Goal: Task Accomplishment & Management: Manage account settings

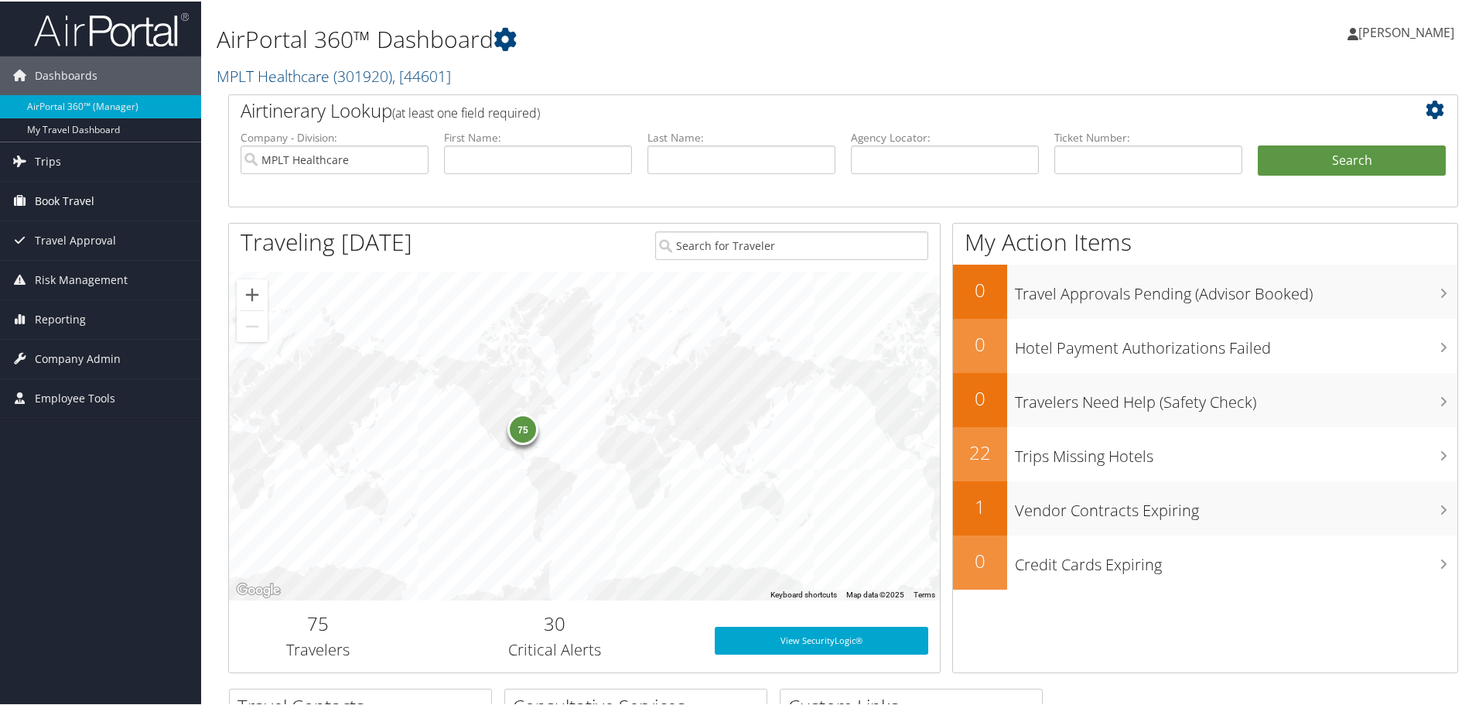
click at [56, 196] on span "Book Travel" at bounding box center [65, 199] width 60 height 39
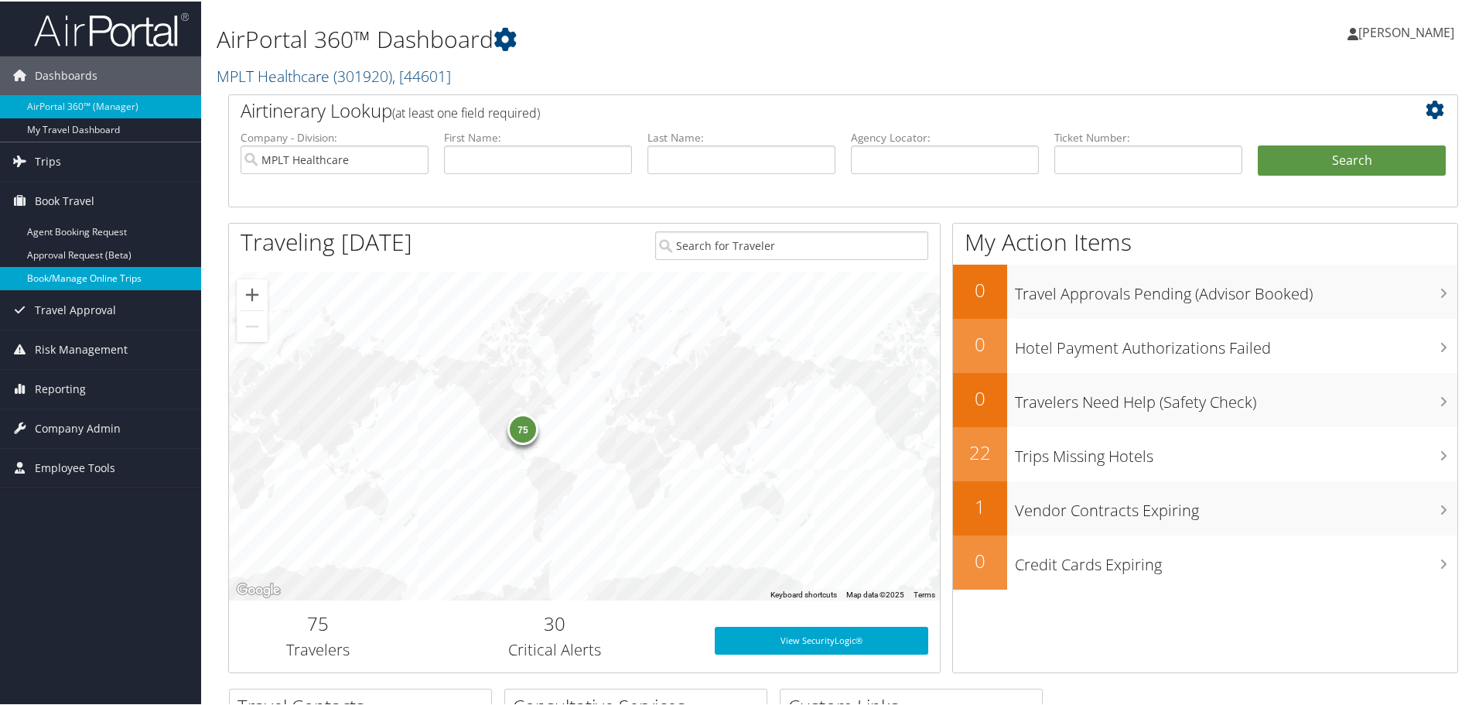
click at [43, 279] on link "Book/Manage Online Trips" at bounding box center [100, 276] width 201 height 23
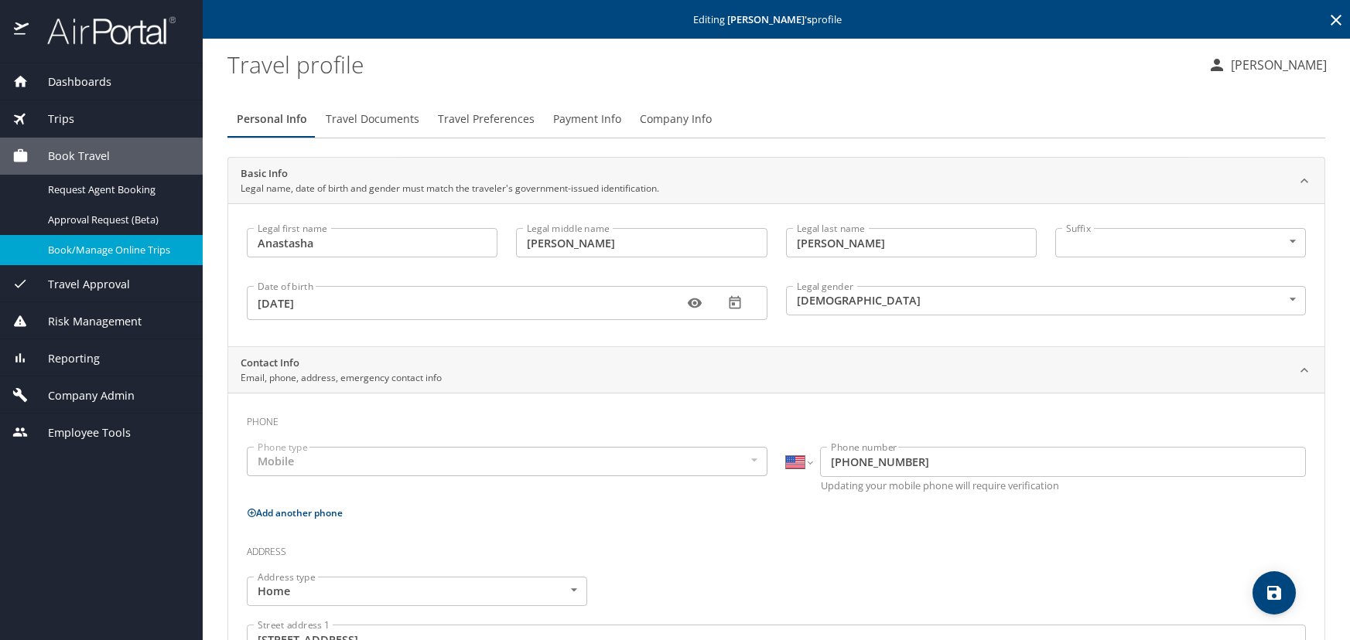
select select "US"
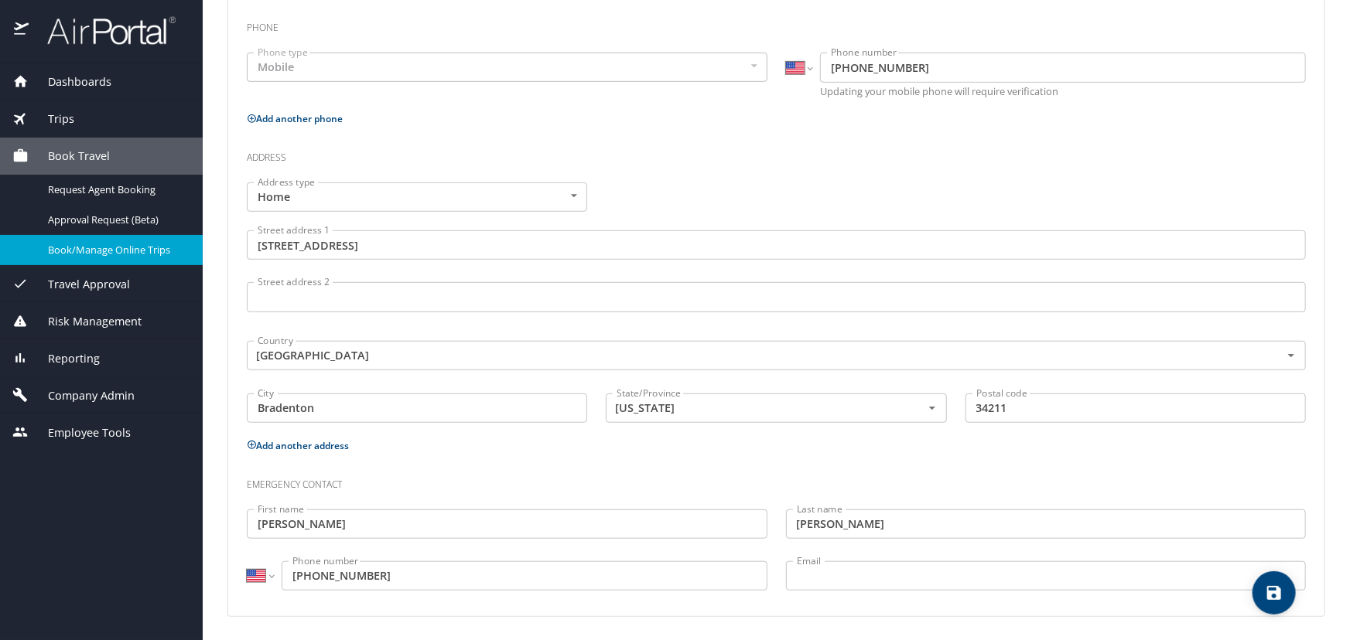
click at [58, 253] on span "Book/Manage Online Trips" at bounding box center [116, 250] width 136 height 15
click at [66, 394] on span "Company Admin" at bounding box center [82, 395] width 106 height 17
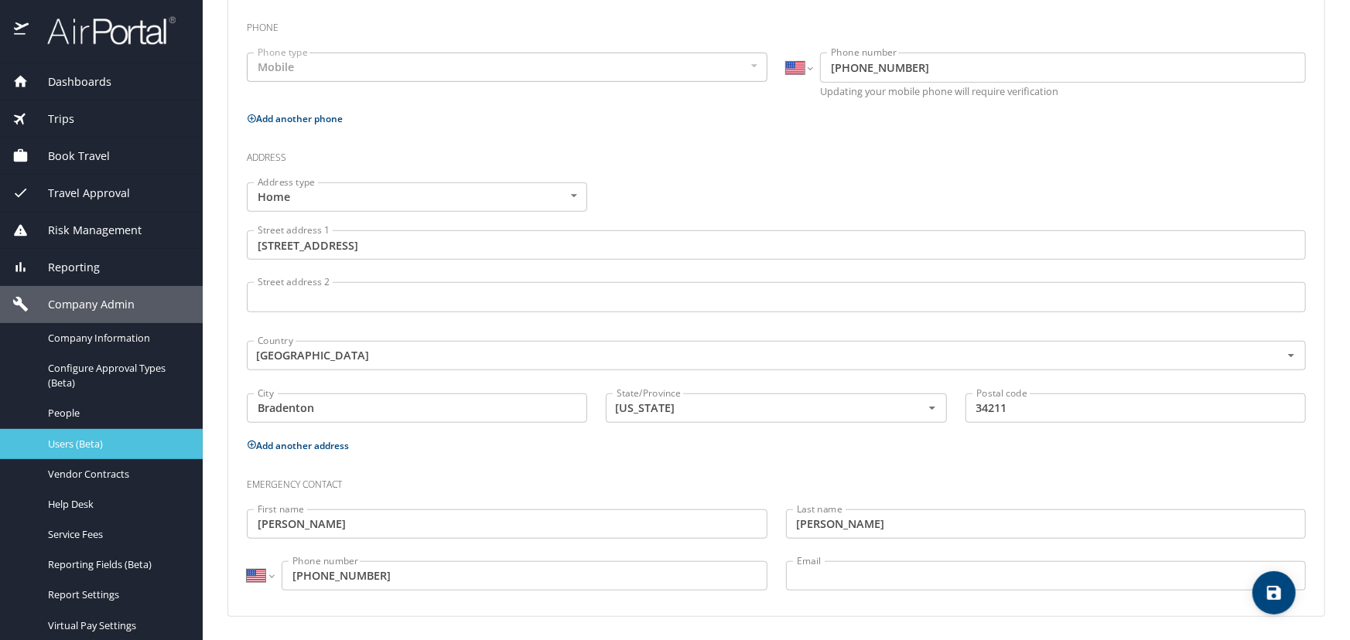
click at [64, 439] on span "Users (Beta)" at bounding box center [116, 444] width 136 height 15
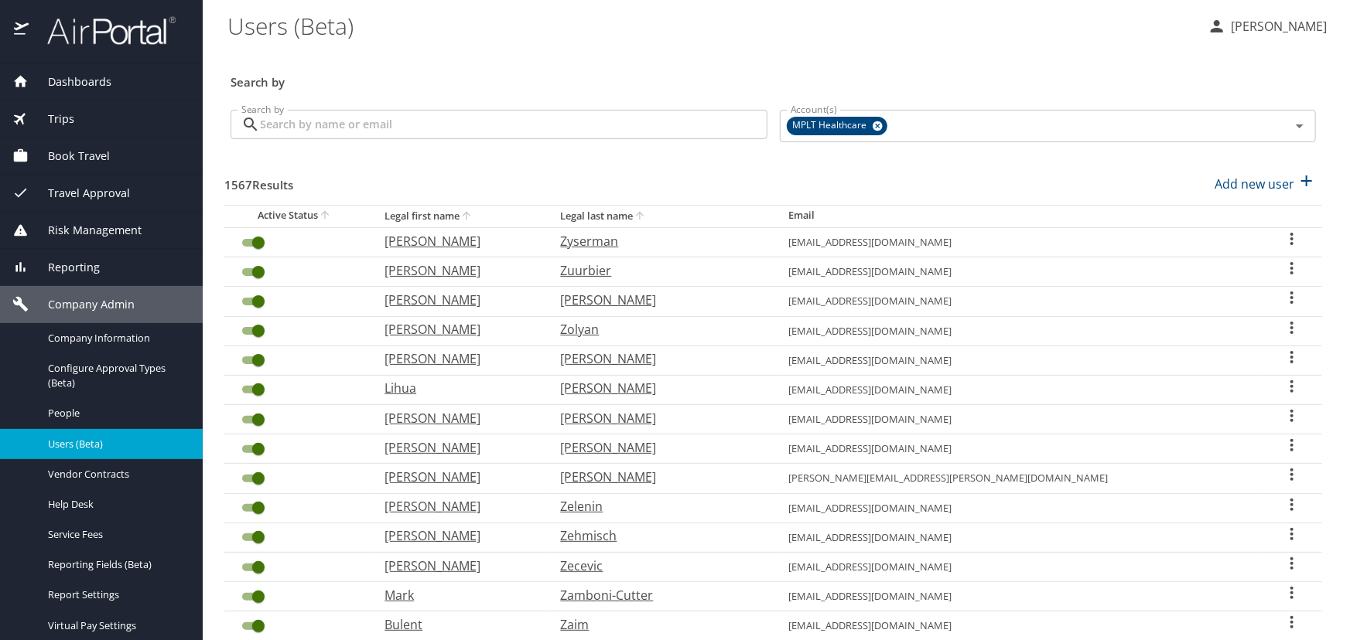
click at [285, 128] on input "Search by" at bounding box center [513, 124] width 507 height 29
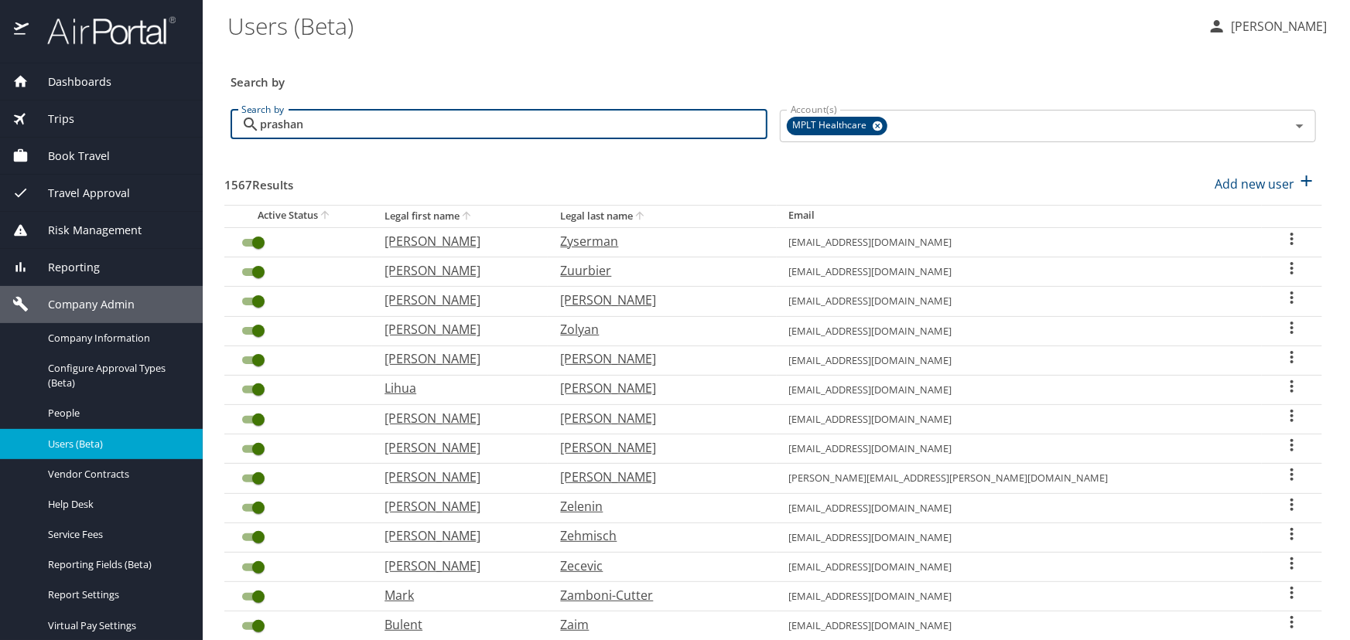
type input "prashant"
checkbox input "false"
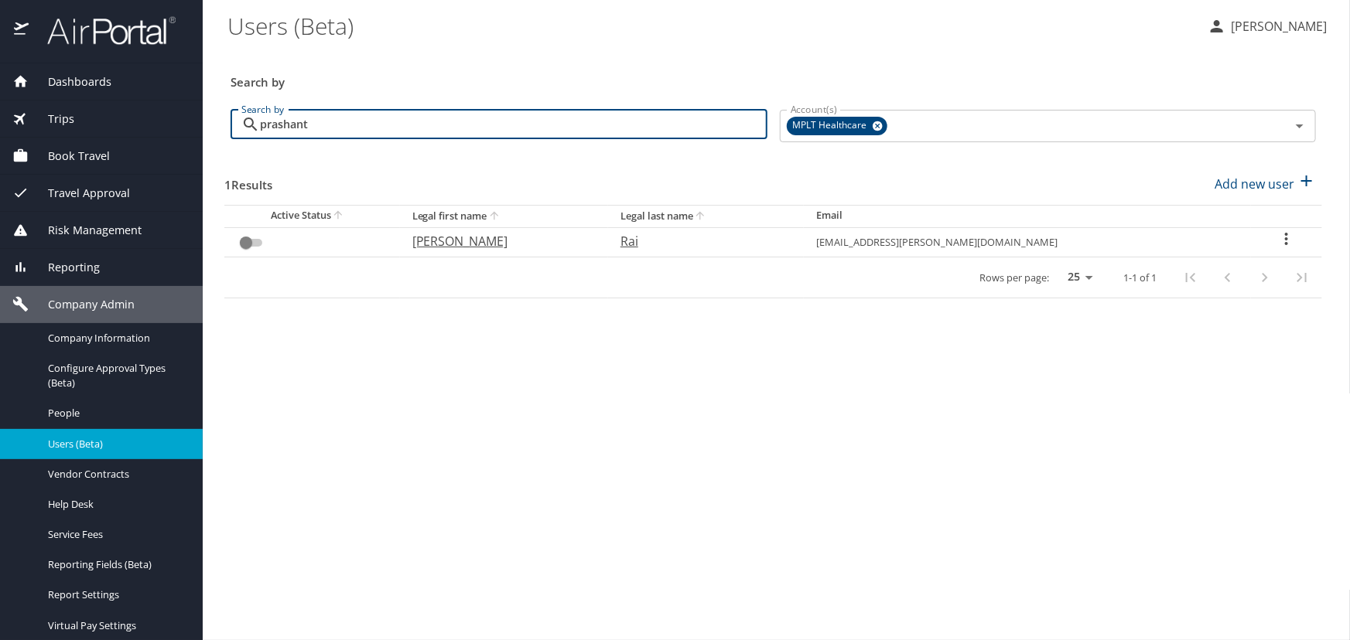
type input "prashant"
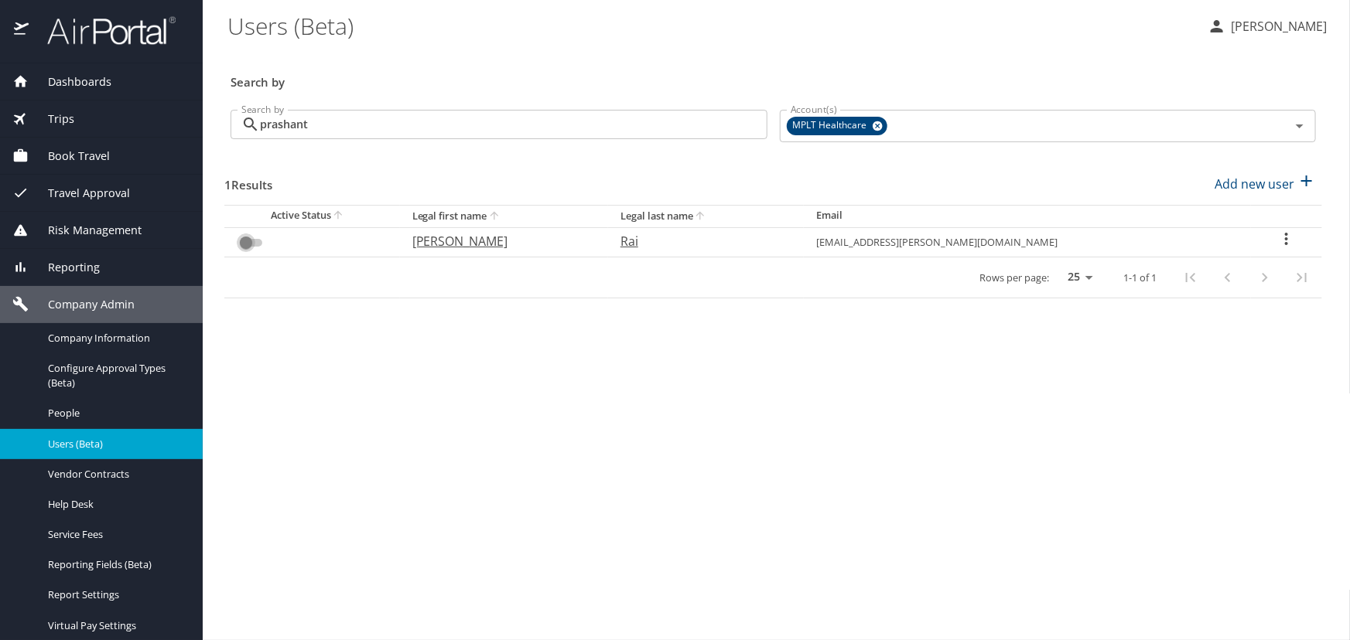
click at [244, 240] on input "User Search Table" at bounding box center [246, 243] width 56 height 19
checkbox input "false"
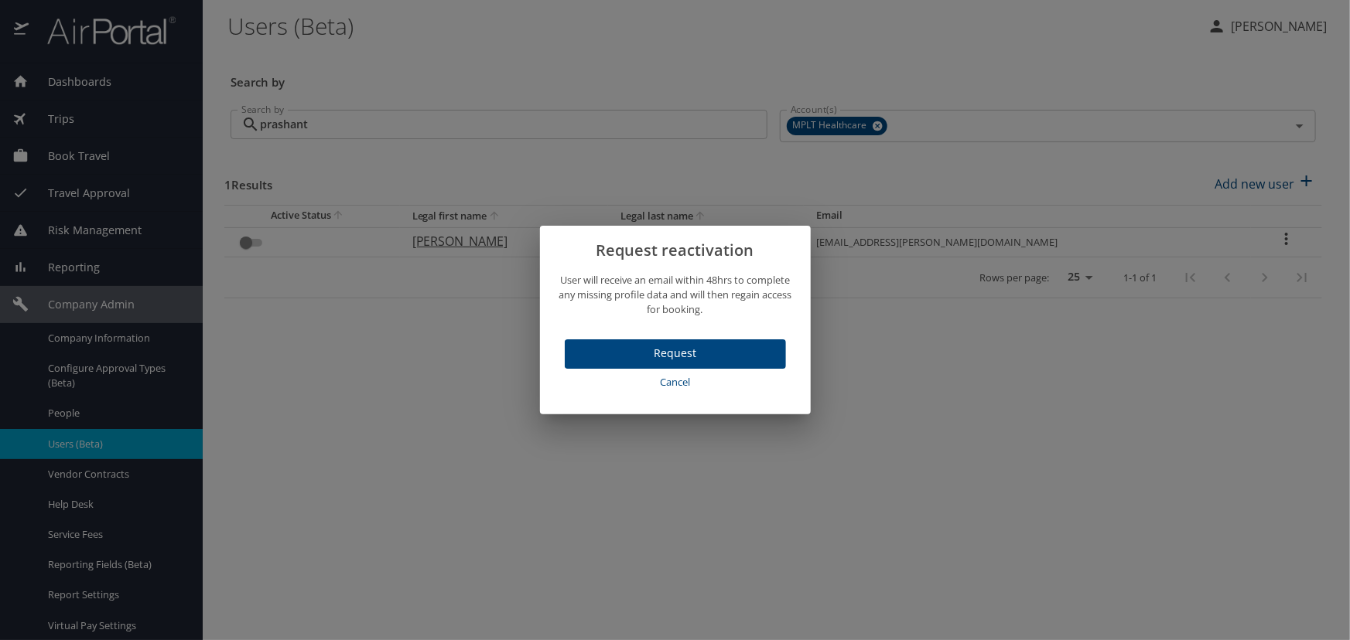
click at [668, 386] on span "Cancel" at bounding box center [675, 383] width 209 height 18
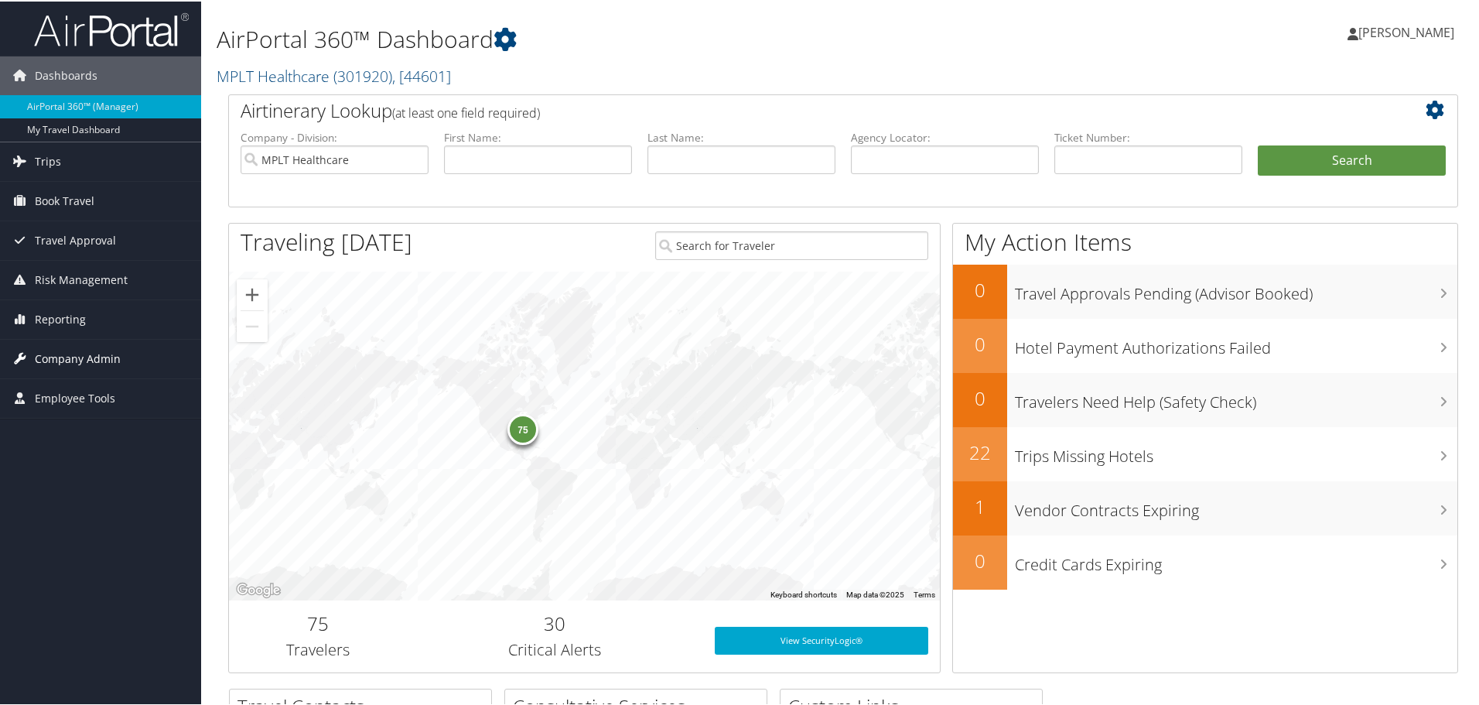
click at [46, 357] on span "Company Admin" at bounding box center [78, 357] width 86 height 39
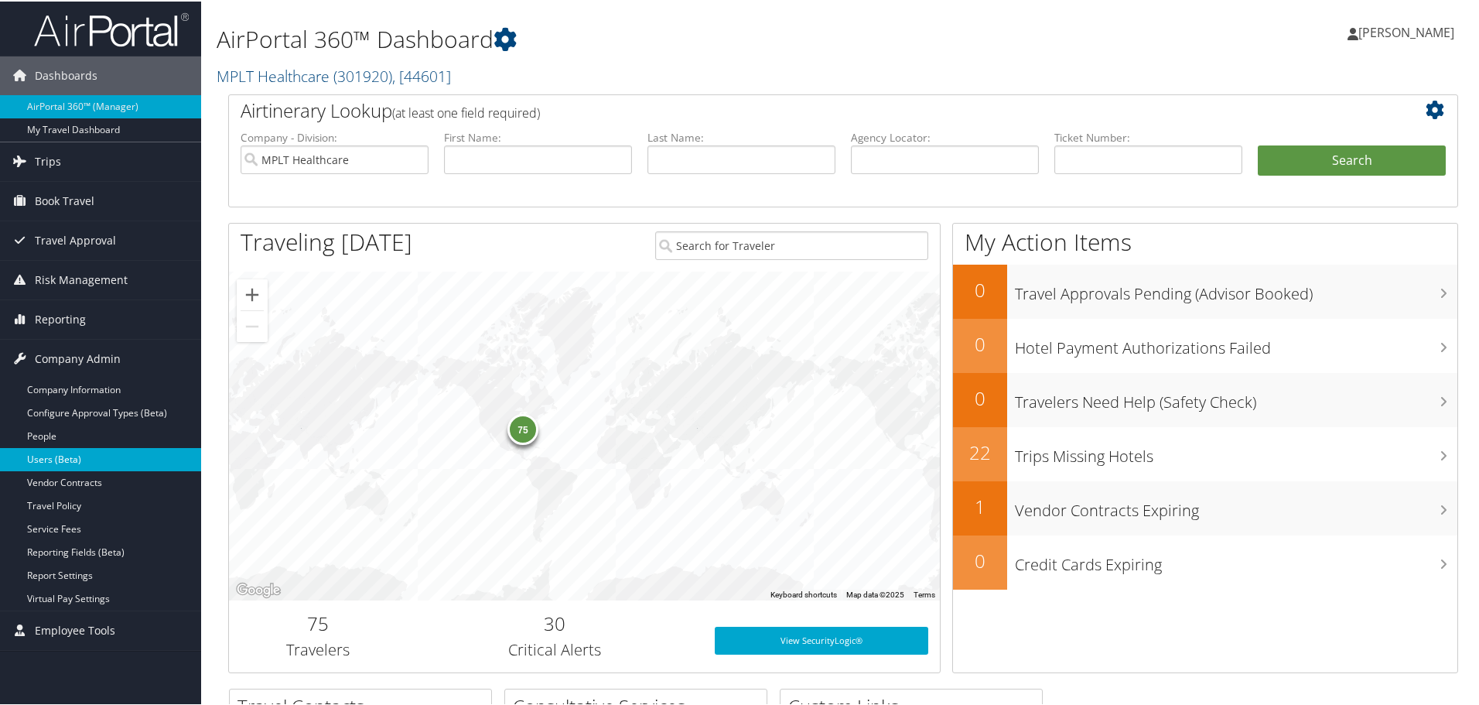
click at [40, 460] on link "Users (Beta)" at bounding box center [100, 457] width 201 height 23
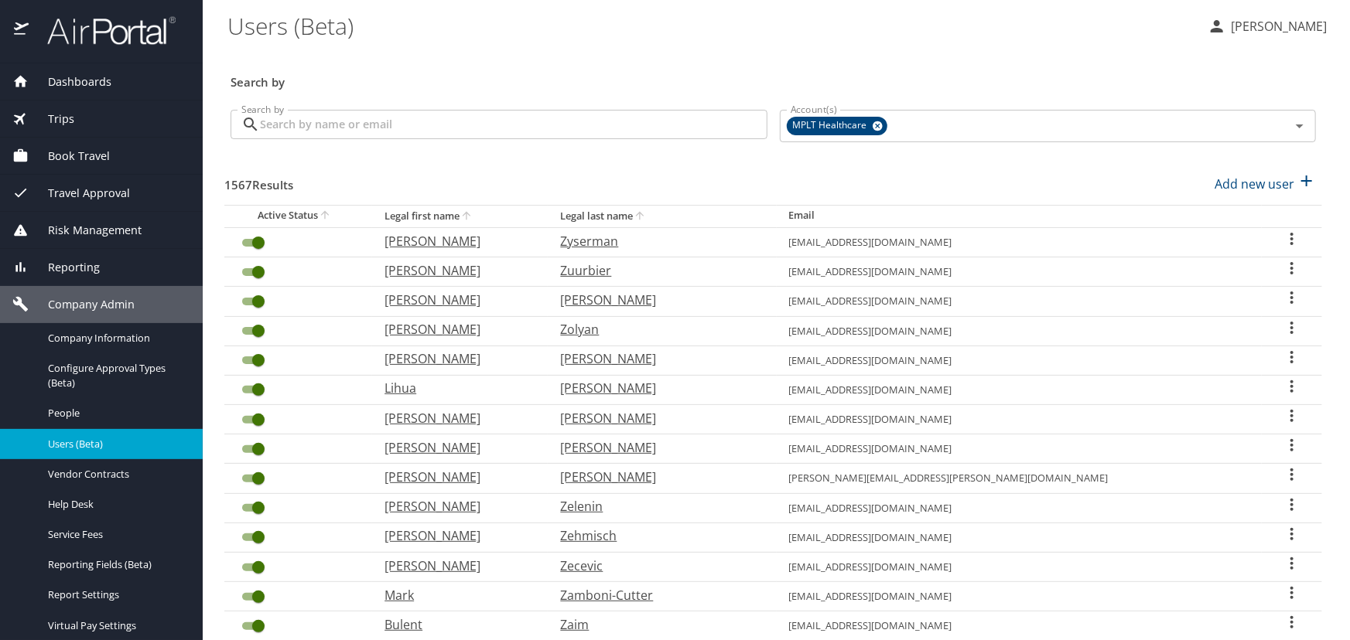
click at [282, 127] on input "Search by" at bounding box center [513, 124] width 507 height 29
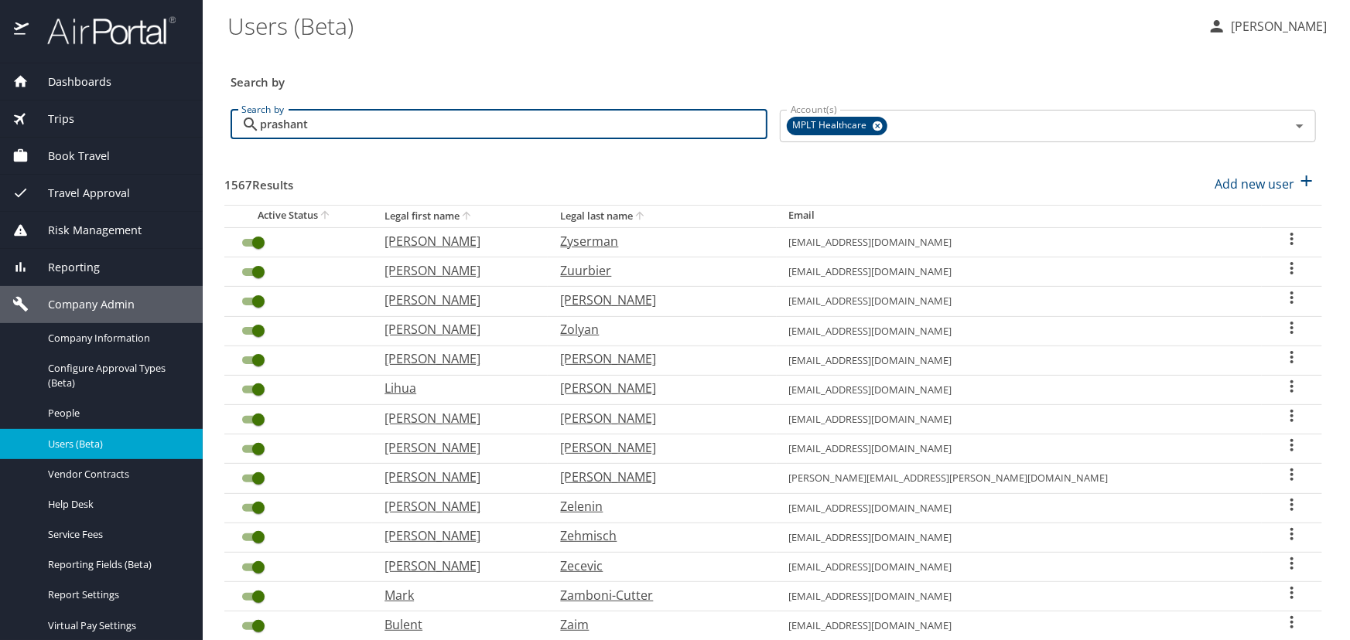
type input "prashant"
